Goal: Find specific page/section: Find specific page/section

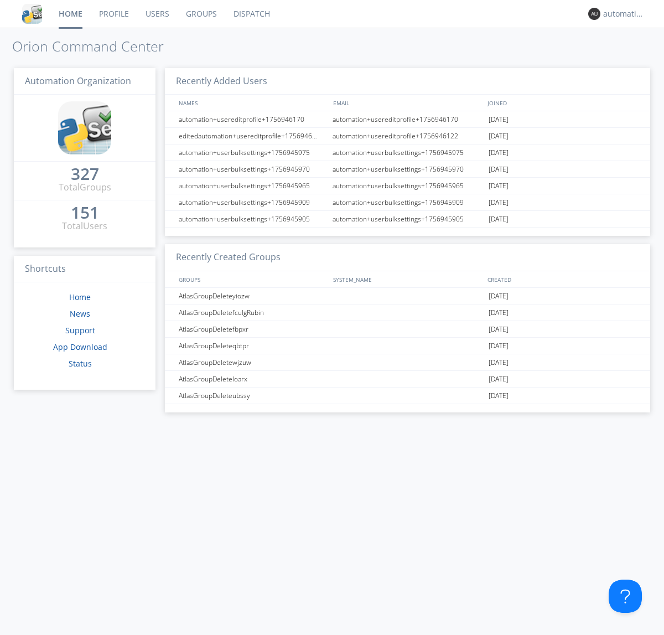
click at [251, 14] on link "Dispatch" at bounding box center [251, 14] width 53 height 28
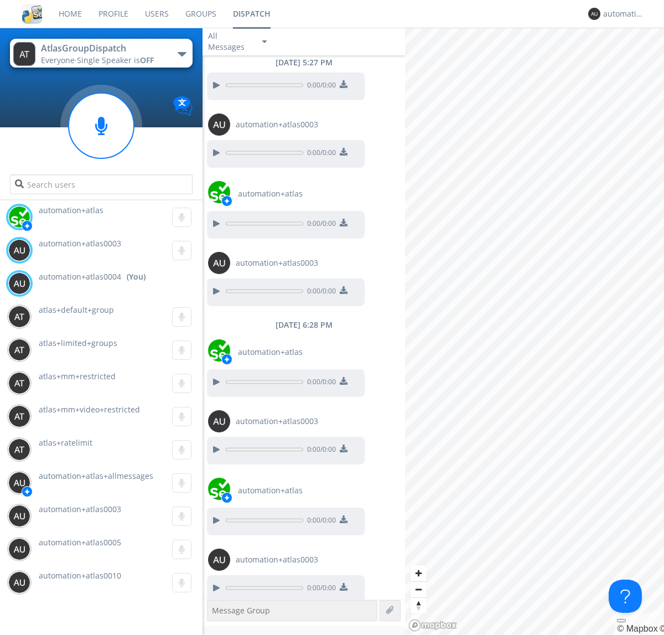
scroll to position [353, 0]
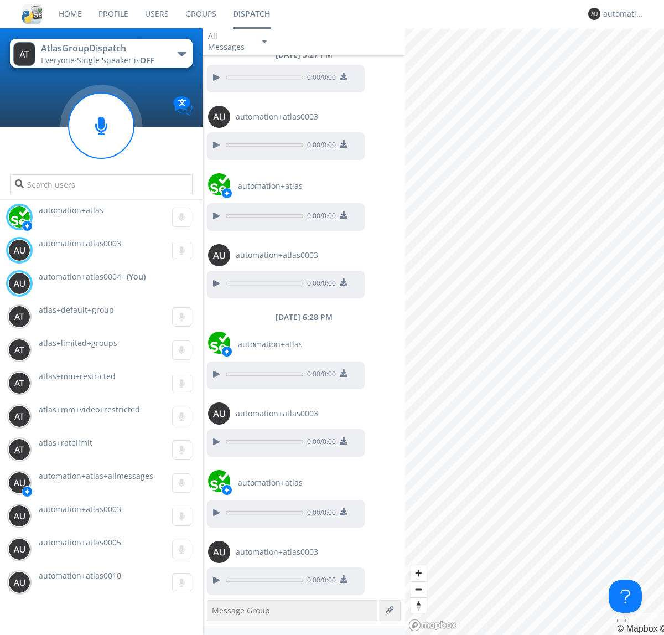
click at [182, 54] on div "button" at bounding box center [182, 54] width 9 height 4
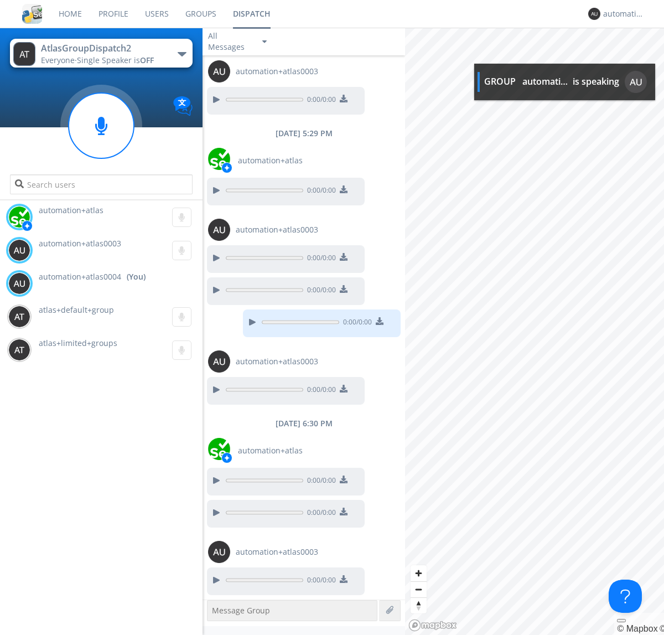
scroll to position [226, 0]
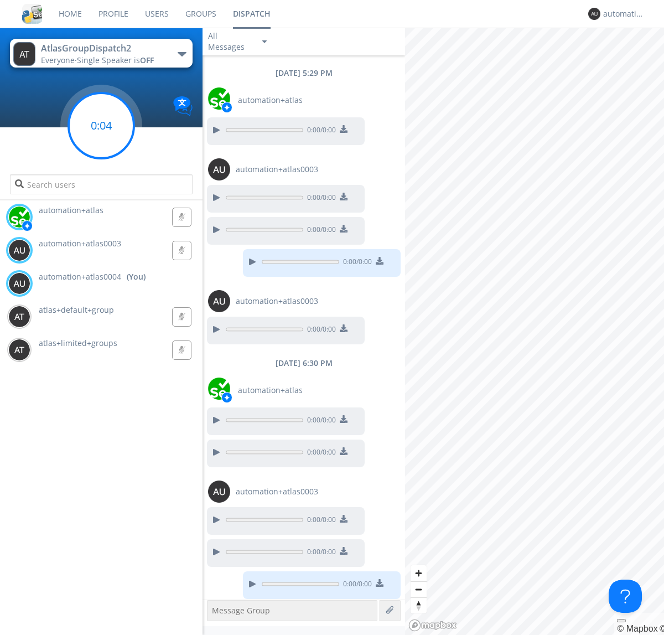
click at [101, 126] on g at bounding box center [101, 125] width 65 height 65
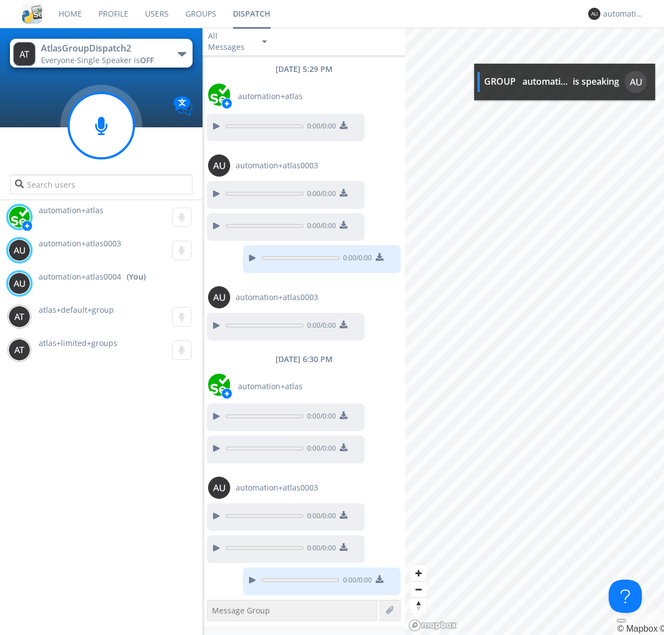
scroll to position [326, 0]
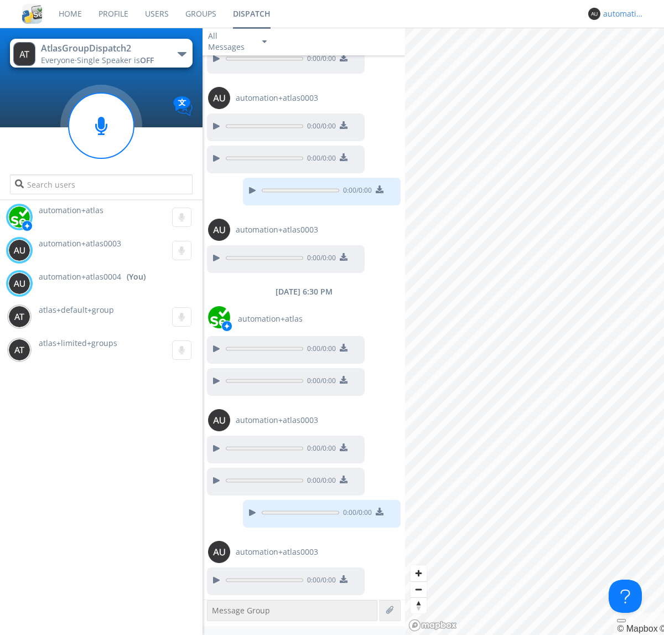
click at [621, 14] on div "automation+atlas0004" at bounding box center [624, 13] width 42 height 11
